Goal: Transaction & Acquisition: Purchase product/service

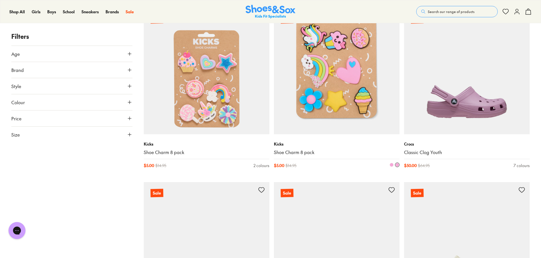
scroll to position [566, 0]
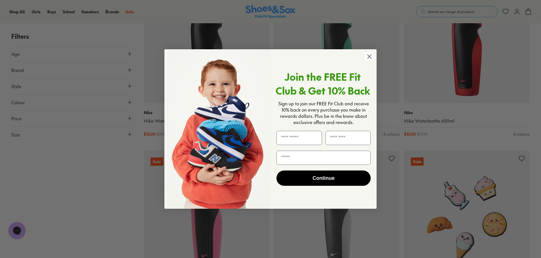
scroll to position [1811, 0]
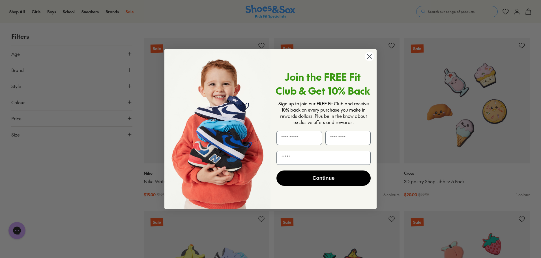
click at [368, 55] on circle "Close dialog" at bounding box center [369, 56] width 9 height 9
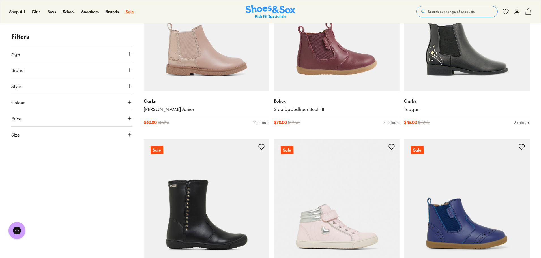
scroll to position [3425, 0]
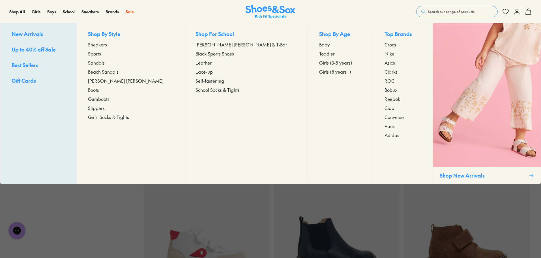
click at [105, 63] on span "Sandals" at bounding box center [96, 62] width 17 height 7
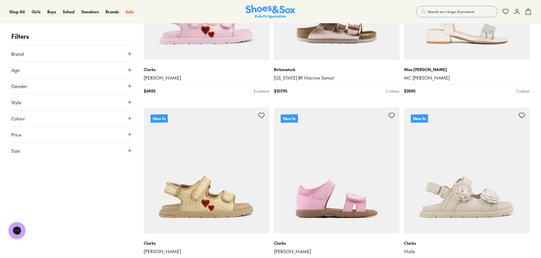
scroll to position [1302, 0]
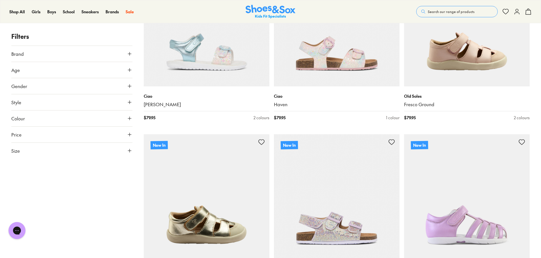
scroll to position [2293, 0]
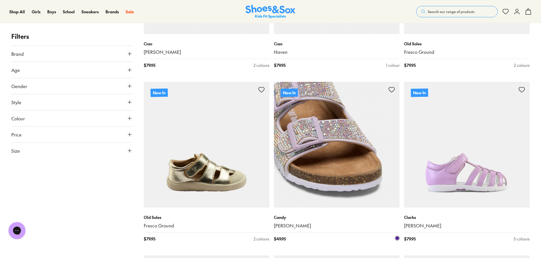
click at [316, 126] on img at bounding box center [337, 145] width 126 height 126
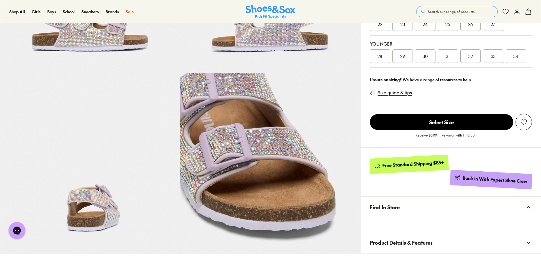
select select "*"
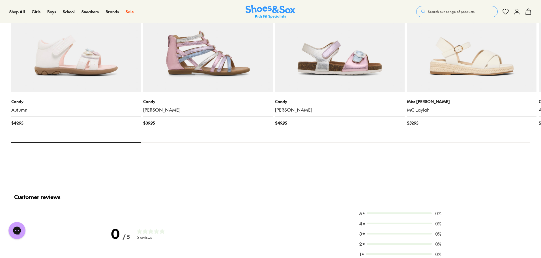
scroll to position [566, 0]
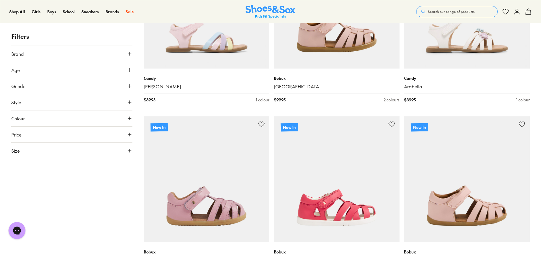
scroll to position [1443, 0]
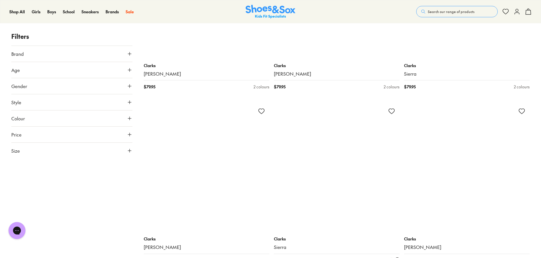
scroll to position [2859, 0]
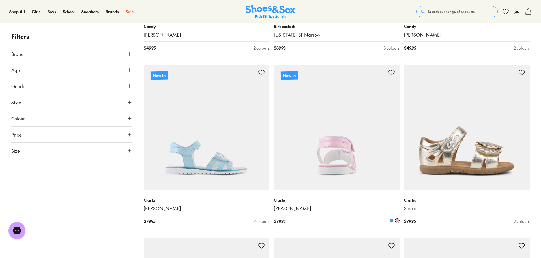
click at [320, 160] on img at bounding box center [337, 128] width 126 height 126
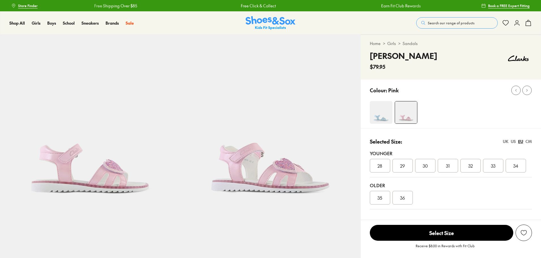
select select "*"
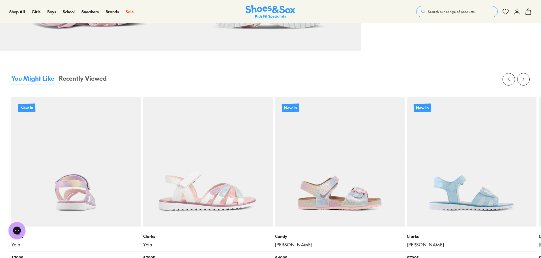
scroll to position [594, 0]
